Goal: Task Accomplishment & Management: Use online tool/utility

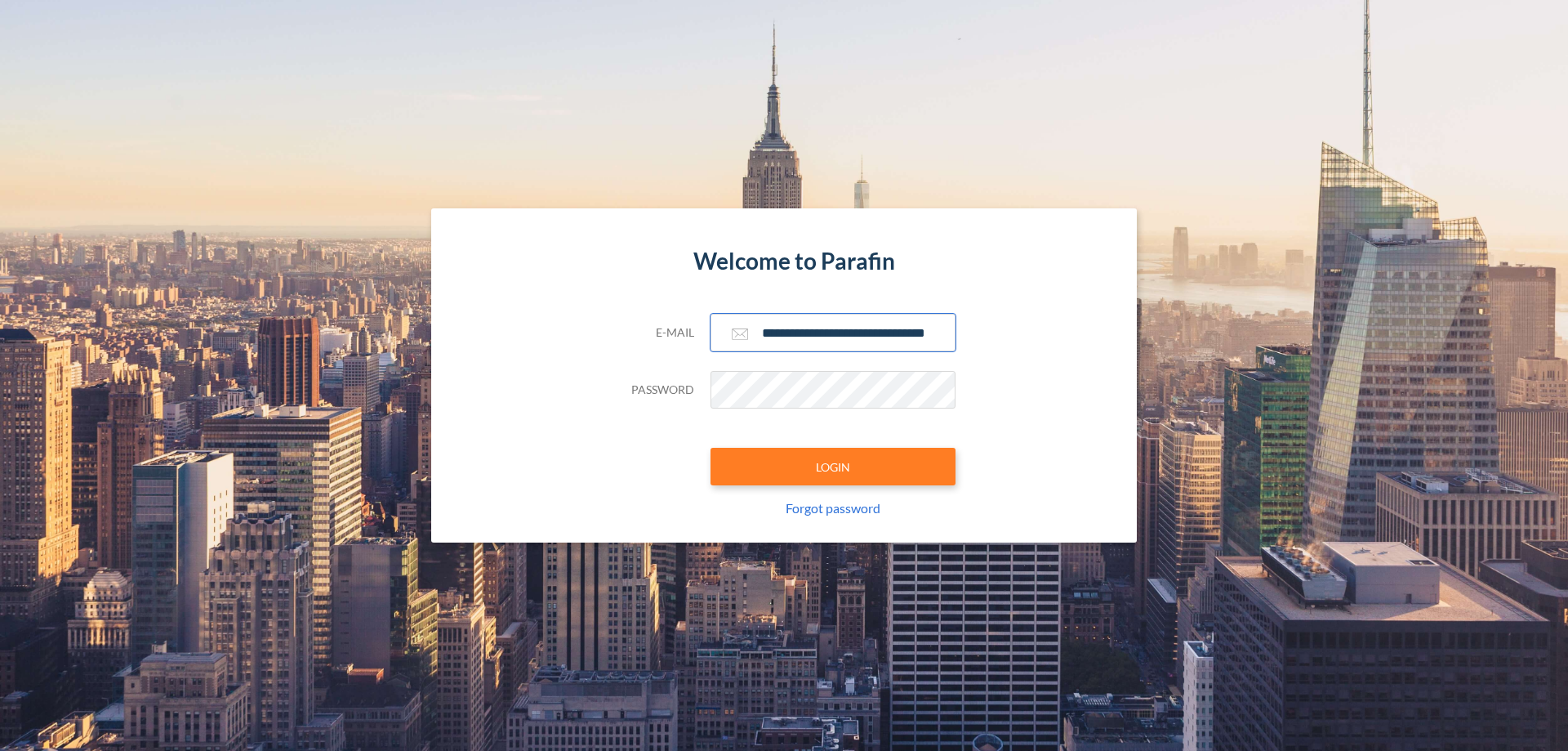
type input "**********"
click at [833, 466] on button "LOGIN" at bounding box center [833, 466] width 245 height 38
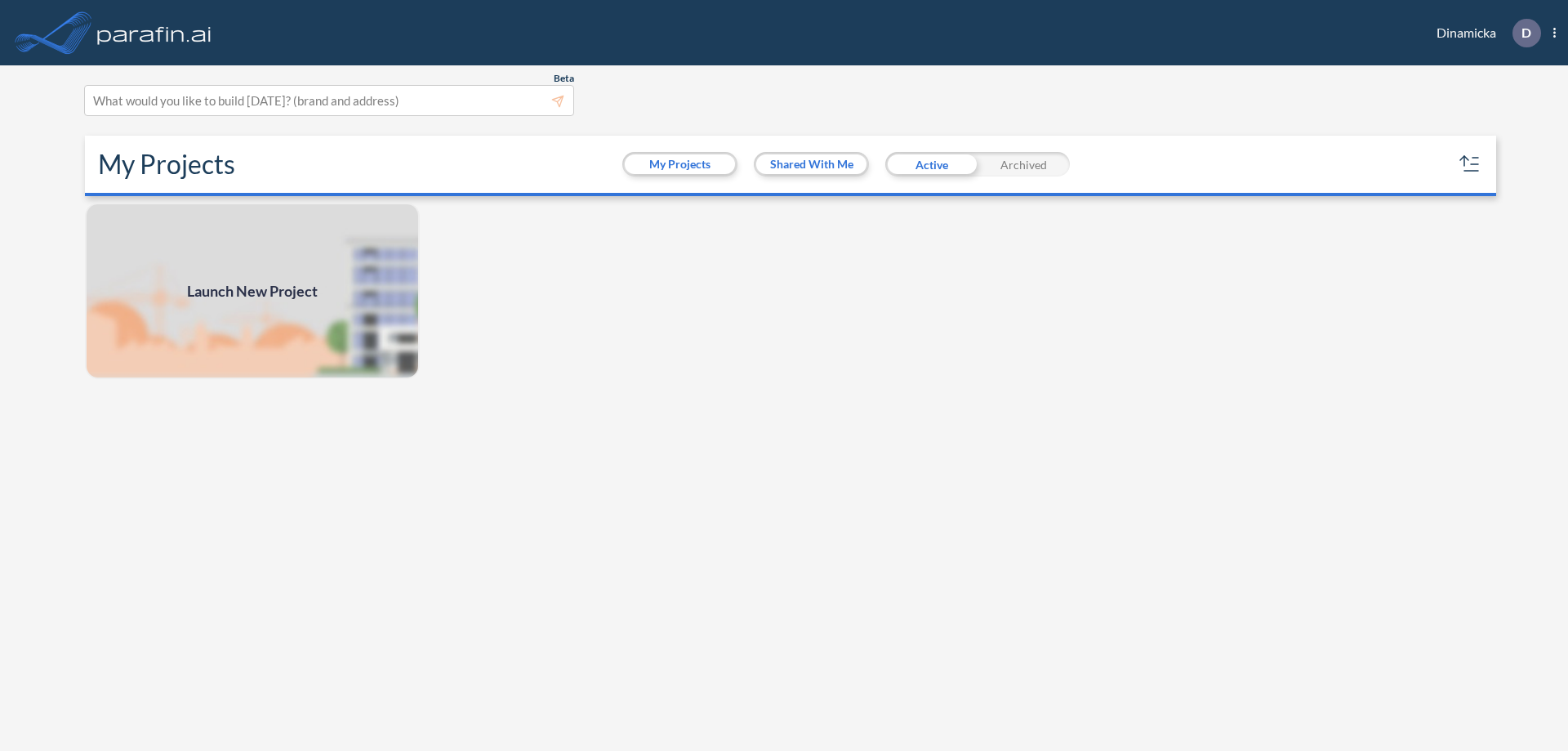
scroll to position [4, 0]
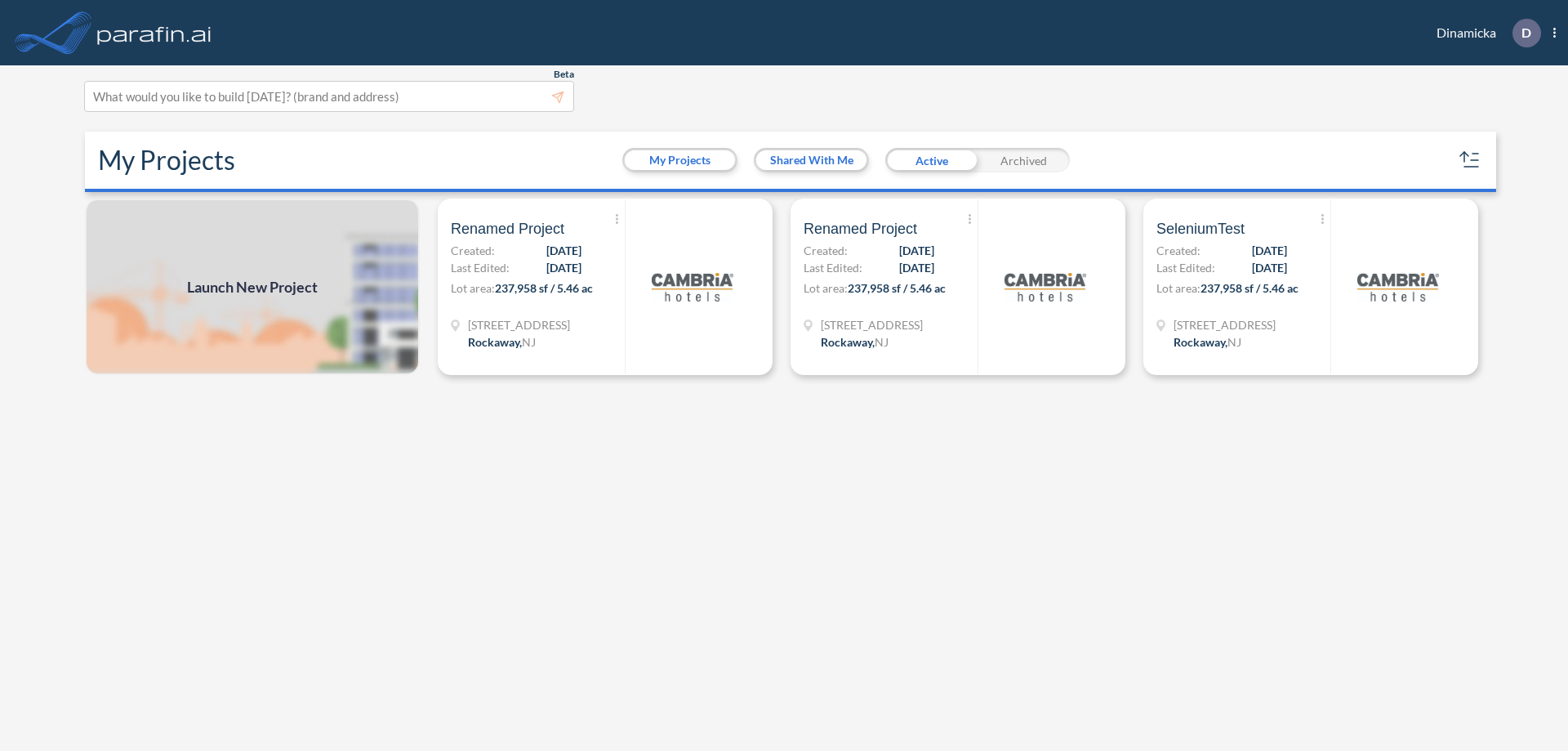
click at [252, 287] on span "Launch New Project" at bounding box center [251, 288] width 130 height 22
